Goal: Navigation & Orientation: Find specific page/section

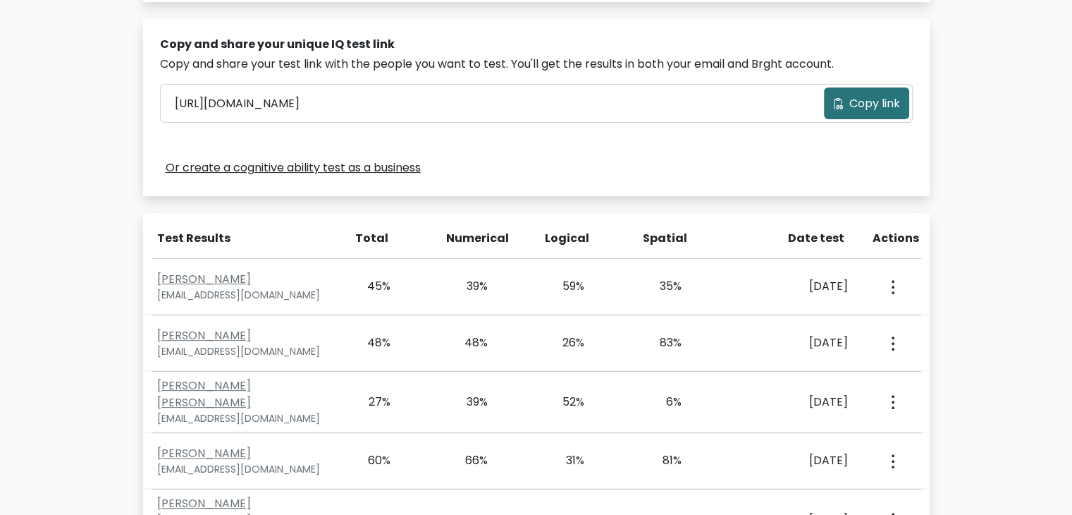
scroll to position [429, 0]
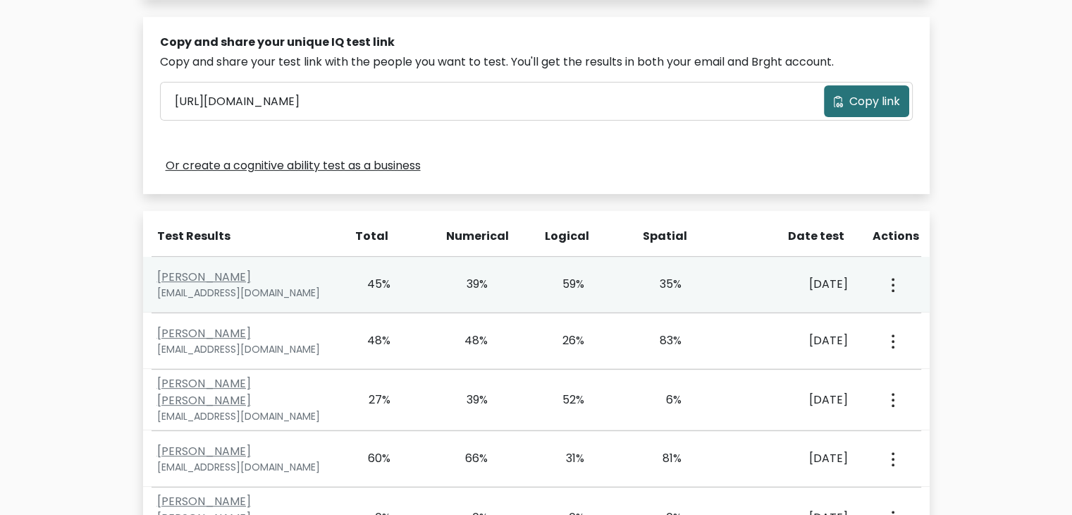
click at [893, 281] on icon "button" at bounding box center [893, 285] width 3 height 14
click at [918, 324] on link "View Profile" at bounding box center [941, 325] width 111 height 23
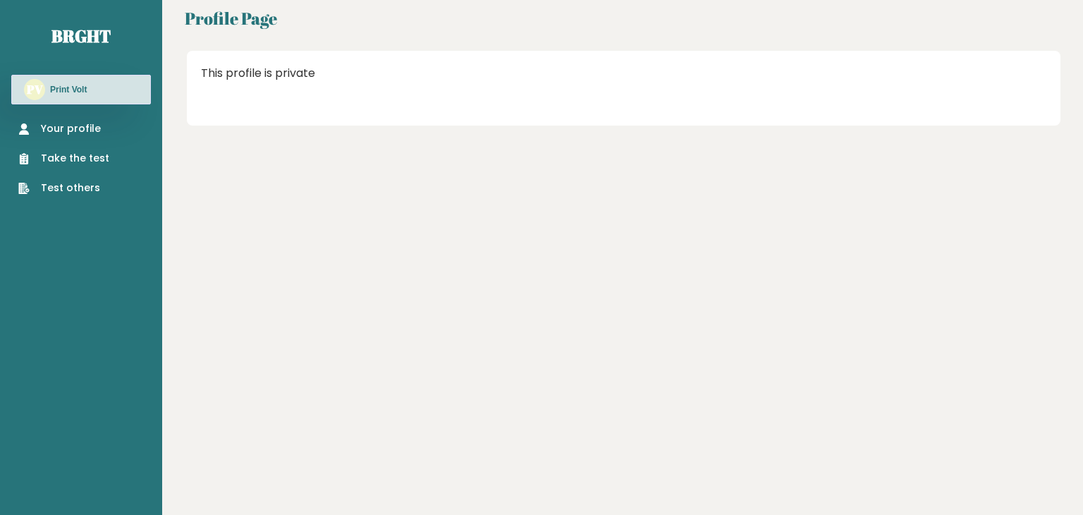
click at [553, 309] on div "Profile Page This profile is private" at bounding box center [622, 257] width 921 height 515
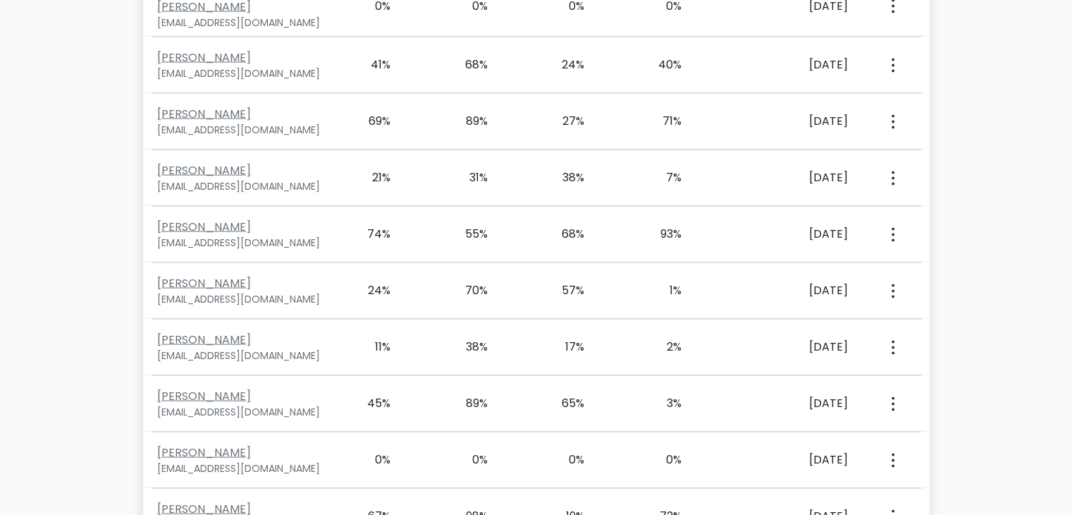
scroll to position [11791, 0]
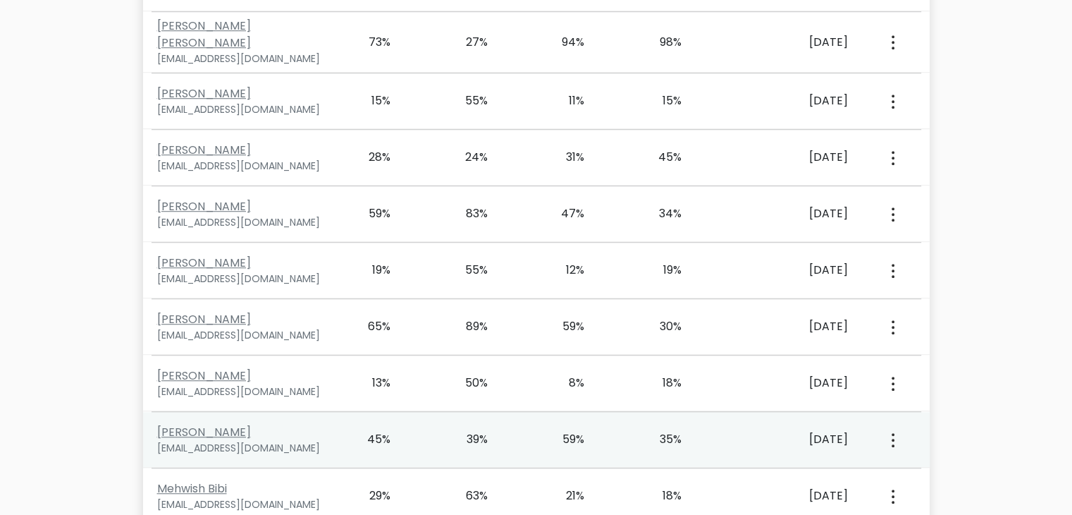
click at [889, 417] on button "button" at bounding box center [891, 439] width 11 height 44
click at [898, 469] on link "View Profile" at bounding box center [941, 480] width 111 height 23
